Goal: Find specific page/section: Find specific page/section

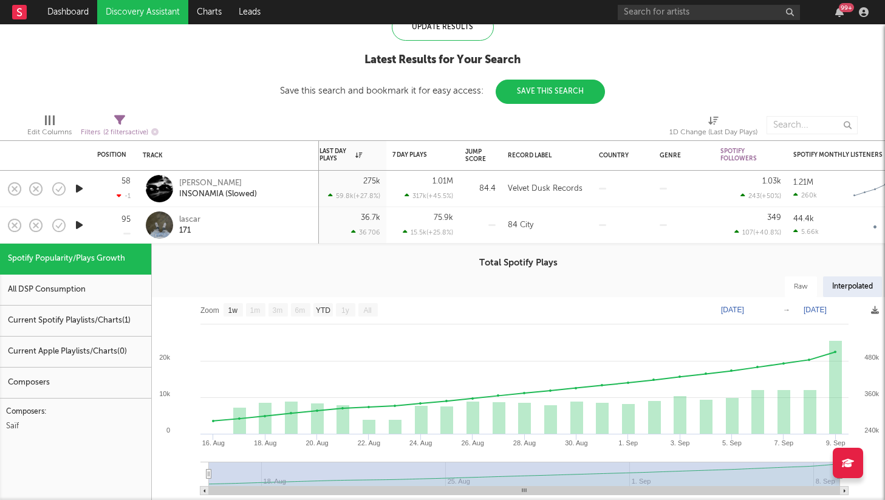
select select "1w"
click at [287, 225] on div "lascar 171" at bounding box center [244, 225] width 131 height 22
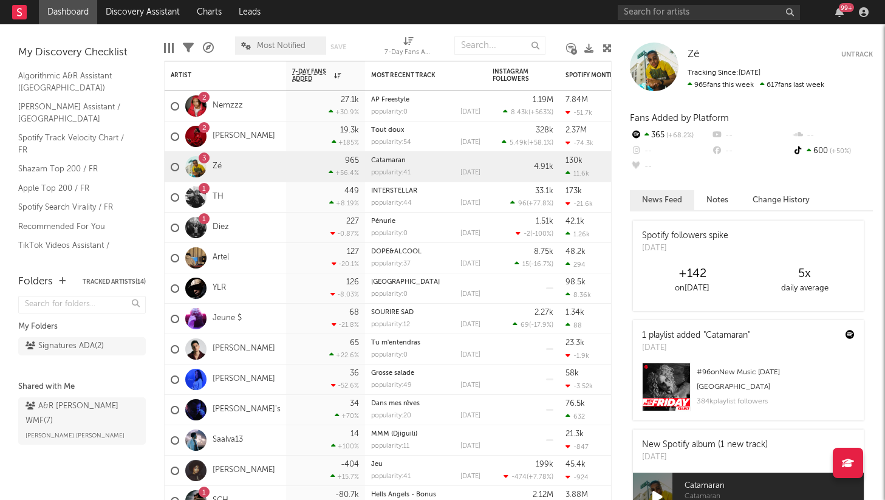
scroll to position [102, 0]
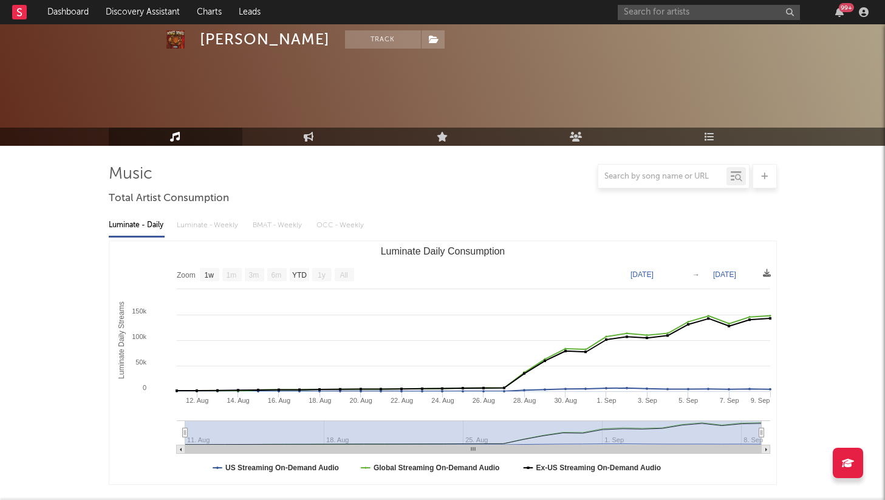
select select "1w"
